Goal: Use online tool/utility: Utilize a website feature to perform a specific function

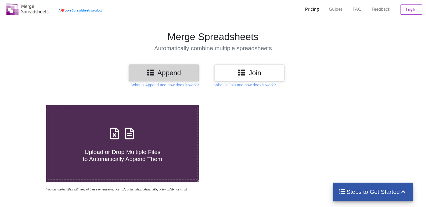
scroll to position [12, 0]
click at [131, 149] on span "Upload or Drop Multiple Files to Automatically Append Them" at bounding box center [122, 154] width 79 height 13
click at [29, 105] on input "Upload or Drop Multiple Files to Automatically Append Them" at bounding box center [29, 105] width 0 height 0
type input "C:\fakepath\44b5db78-00a6-4589-b53f-765d44293a8d.xlsx"
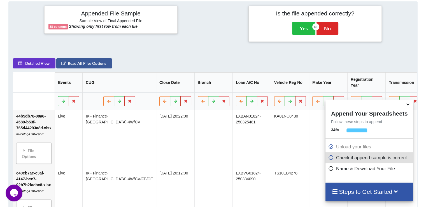
scroll to position [221, 0]
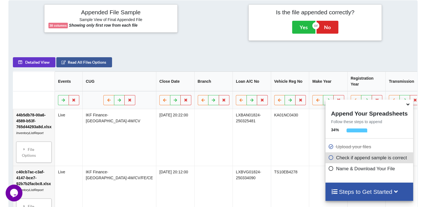
click at [408, 106] on icon at bounding box center [408, 103] width 6 height 5
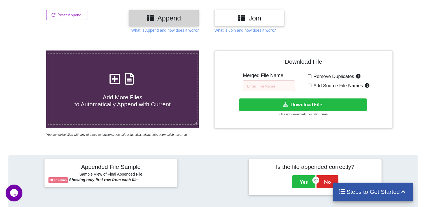
scroll to position [69, 0]
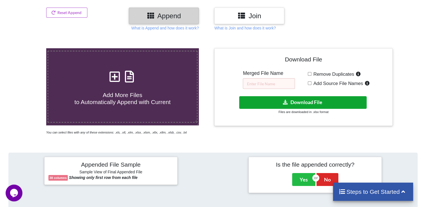
click at [322, 100] on button "Download File" at bounding box center [302, 102] width 127 height 13
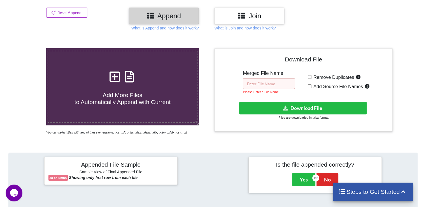
click at [270, 85] on input "text" at bounding box center [269, 83] width 52 height 11
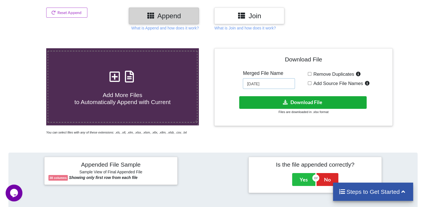
type input "[DATE]"
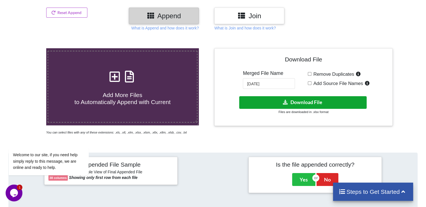
click at [290, 103] on button "Download File" at bounding box center [302, 102] width 127 height 13
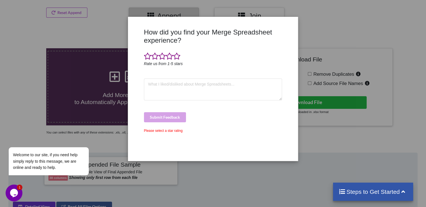
click at [313, 14] on div "How did you find your Merge Spreadsheet experience? Rate us from 1-5 stars Subm…" at bounding box center [213, 103] width 426 height 207
click at [174, 55] on span at bounding box center [176, 56] width 7 height 8
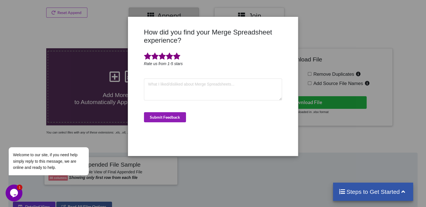
click at [166, 117] on button "Submit Feedback" at bounding box center [165, 117] width 42 height 10
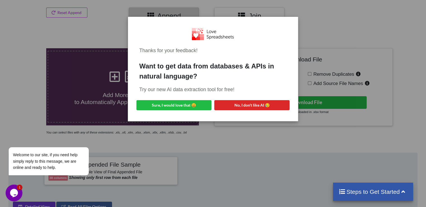
click at [231, 151] on div "Thanks for your feedback! Want to get data from databases & APIs in natural lan…" at bounding box center [213, 103] width 426 height 207
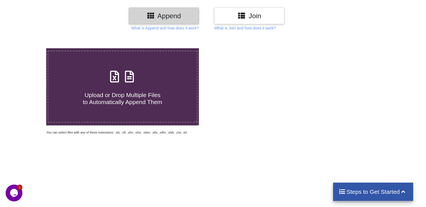
click at [220, 103] on div at bounding box center [303, 91] width 181 height 87
